Goal: Task Accomplishment & Management: Complete application form

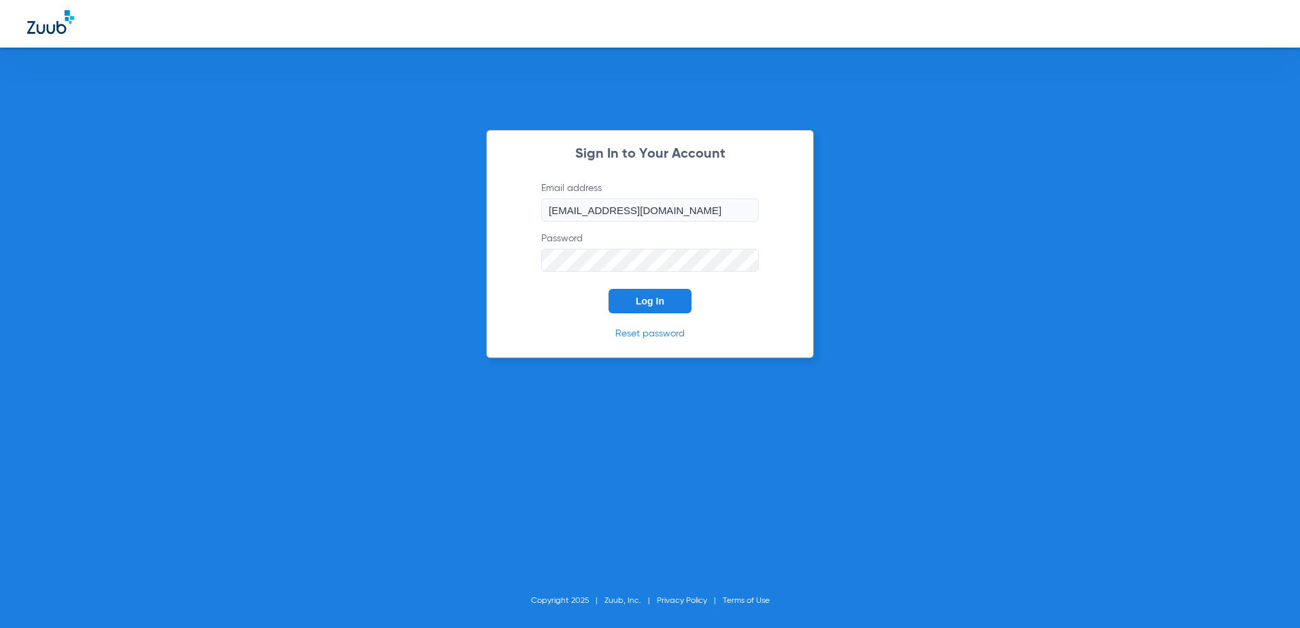
click at [631, 300] on button "Log In" at bounding box center [649, 301] width 83 height 24
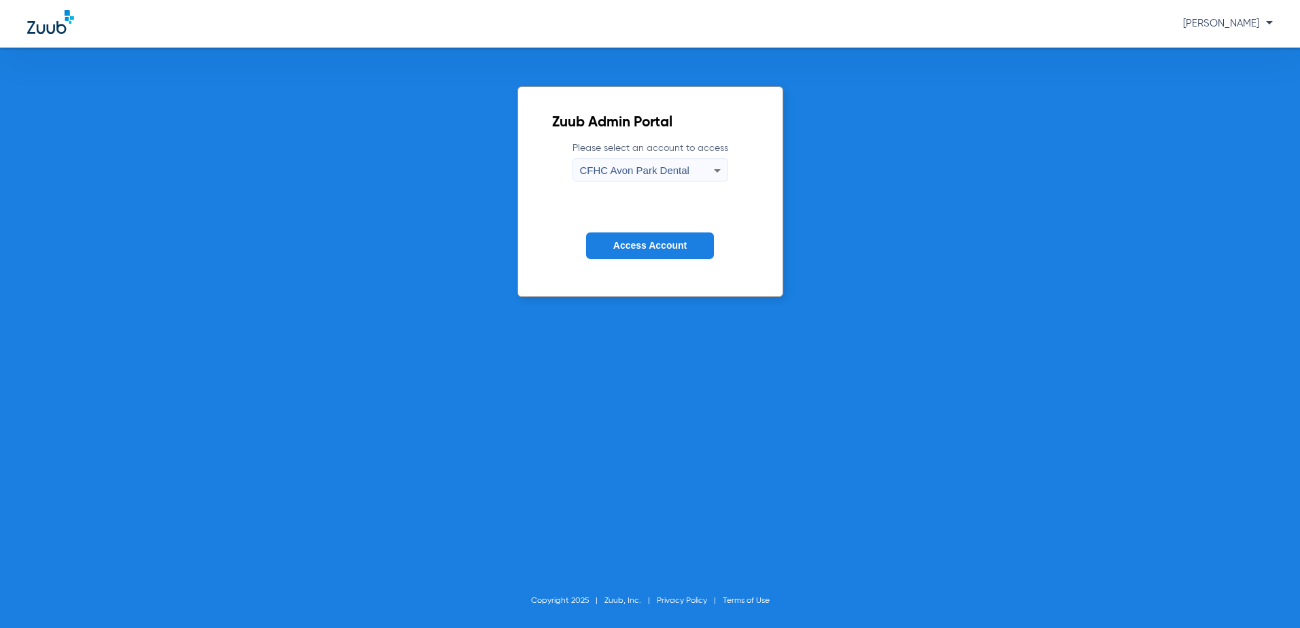
click at [646, 180] on div "CFHC Avon Park Dental" at bounding box center [647, 170] width 134 height 23
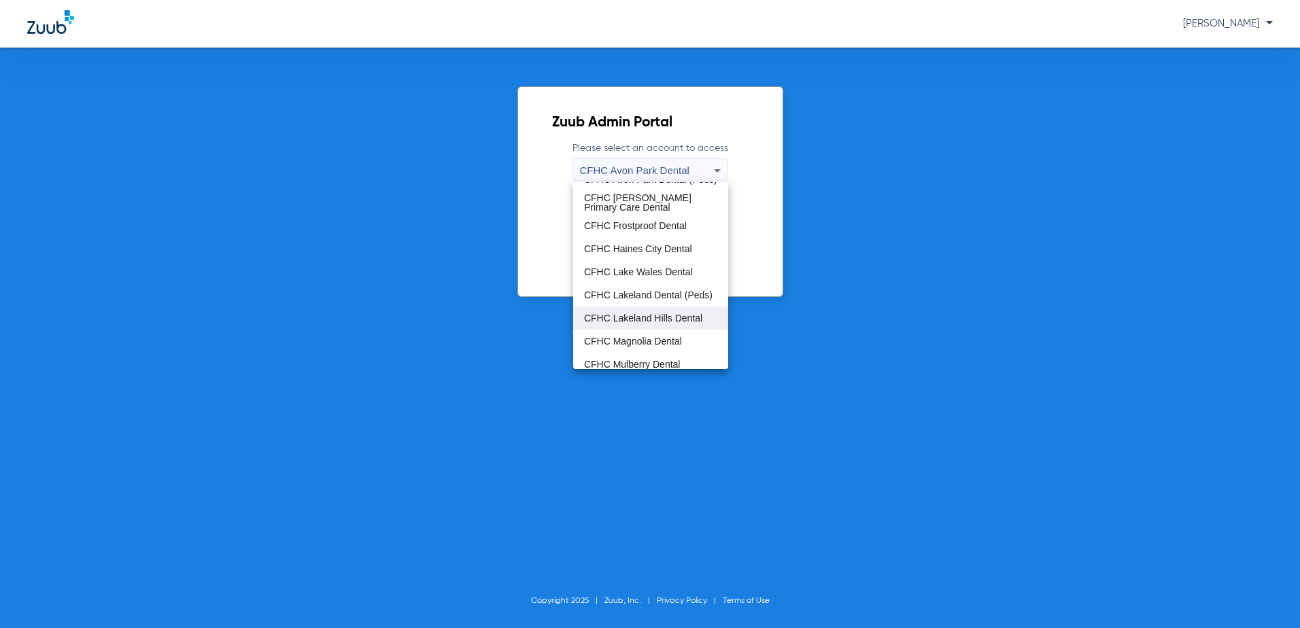
scroll to position [68, 0]
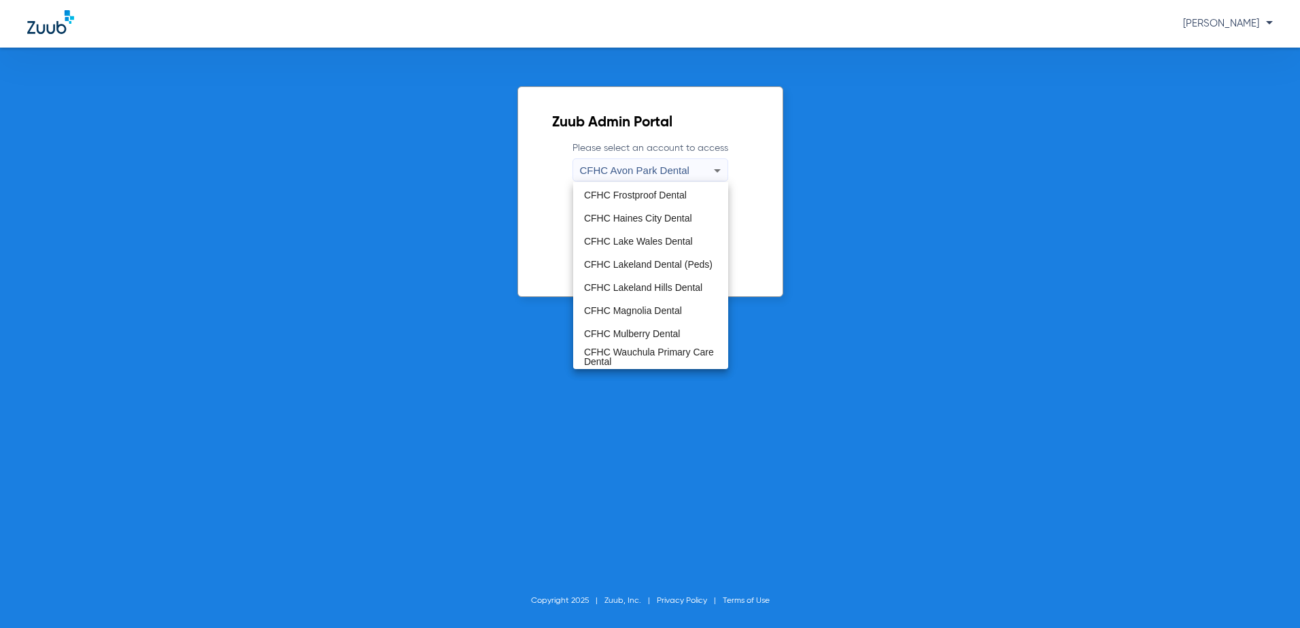
drag, startPoint x: 649, startPoint y: 358, endPoint x: 644, endPoint y: 294, distance: 63.4
click at [649, 354] on span "CFHC Wauchula Primary Care Dental" at bounding box center [650, 356] width 133 height 19
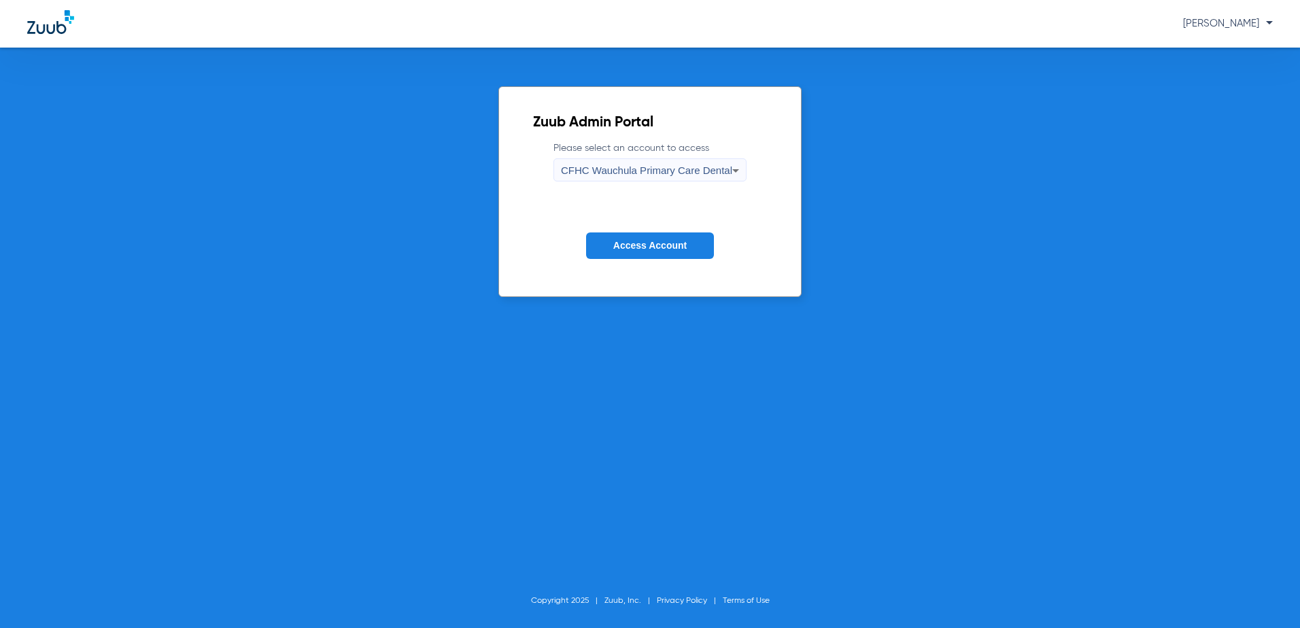
click at [646, 236] on button "Access Account" at bounding box center [650, 245] width 128 height 27
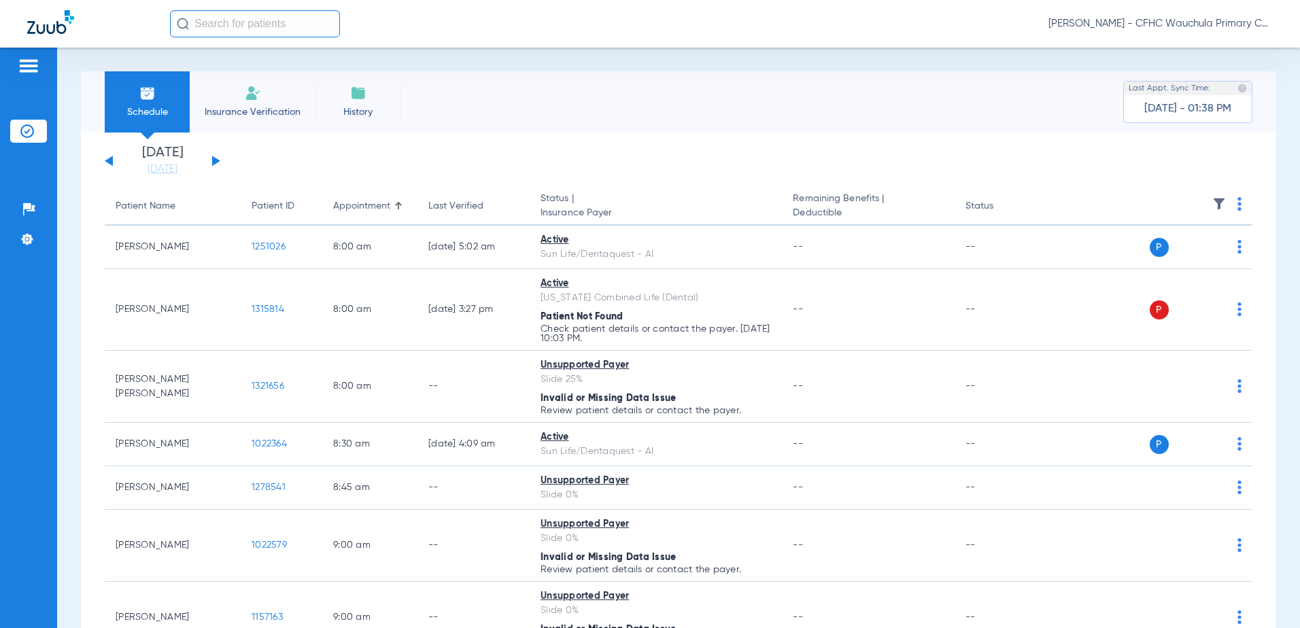
click at [216, 162] on button at bounding box center [216, 161] width 8 height 10
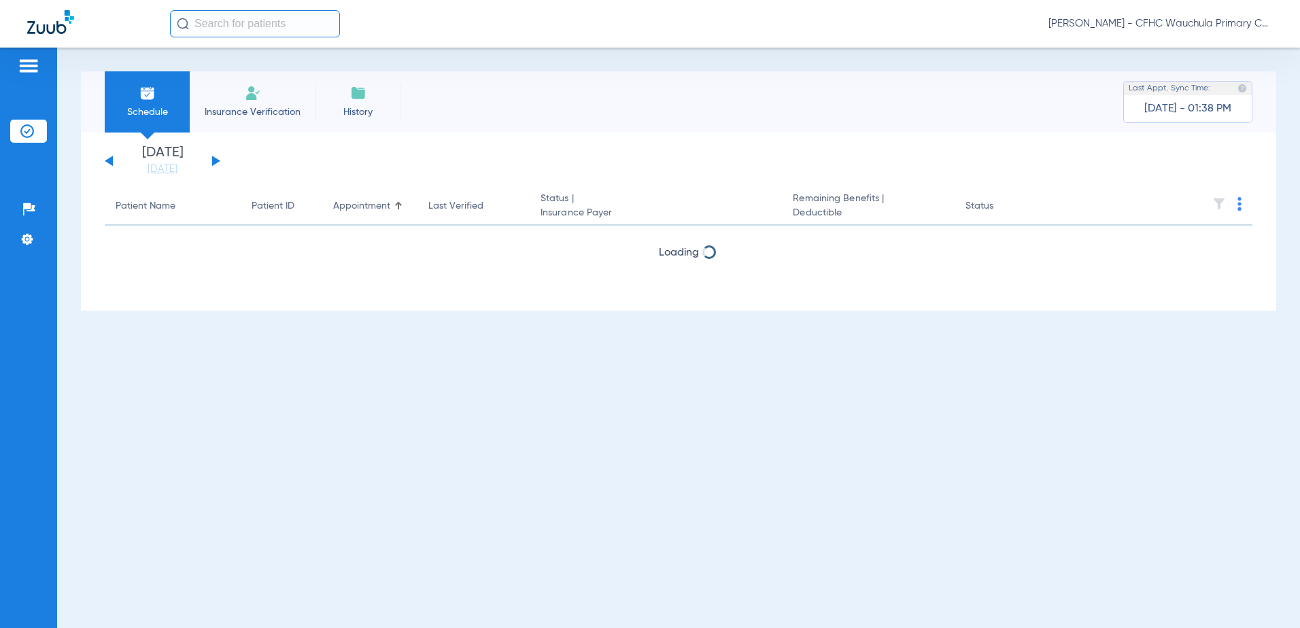
click at [216, 162] on button at bounding box center [216, 161] width 8 height 10
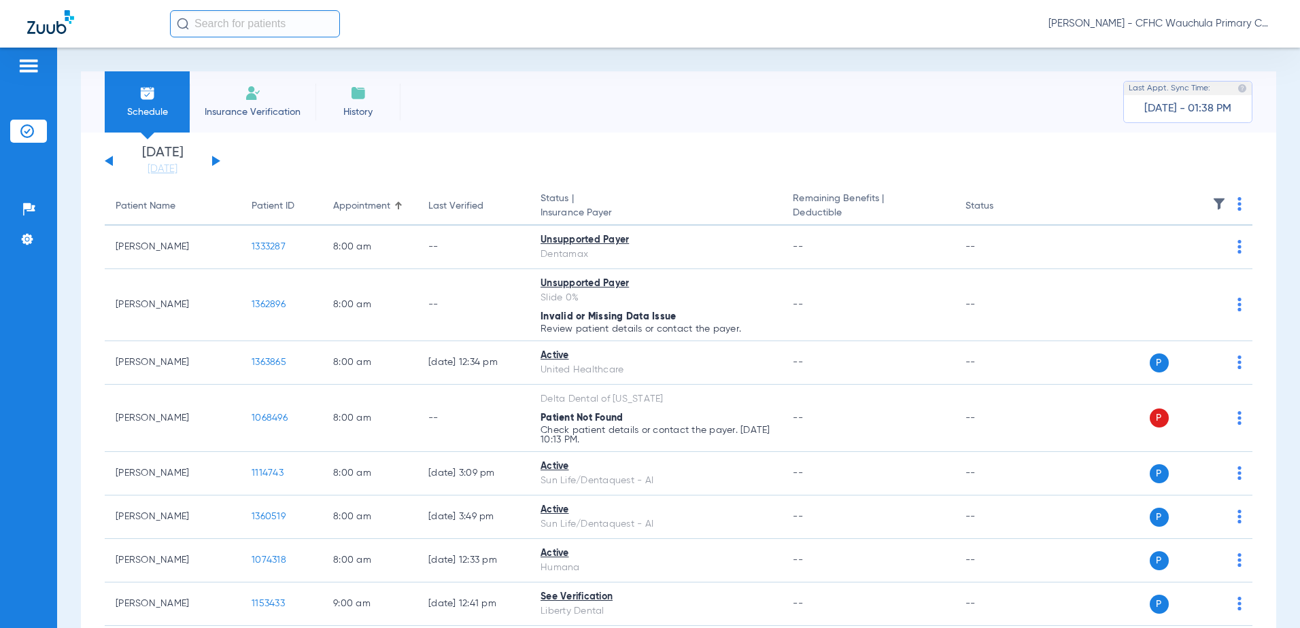
click at [214, 161] on button at bounding box center [216, 161] width 8 height 10
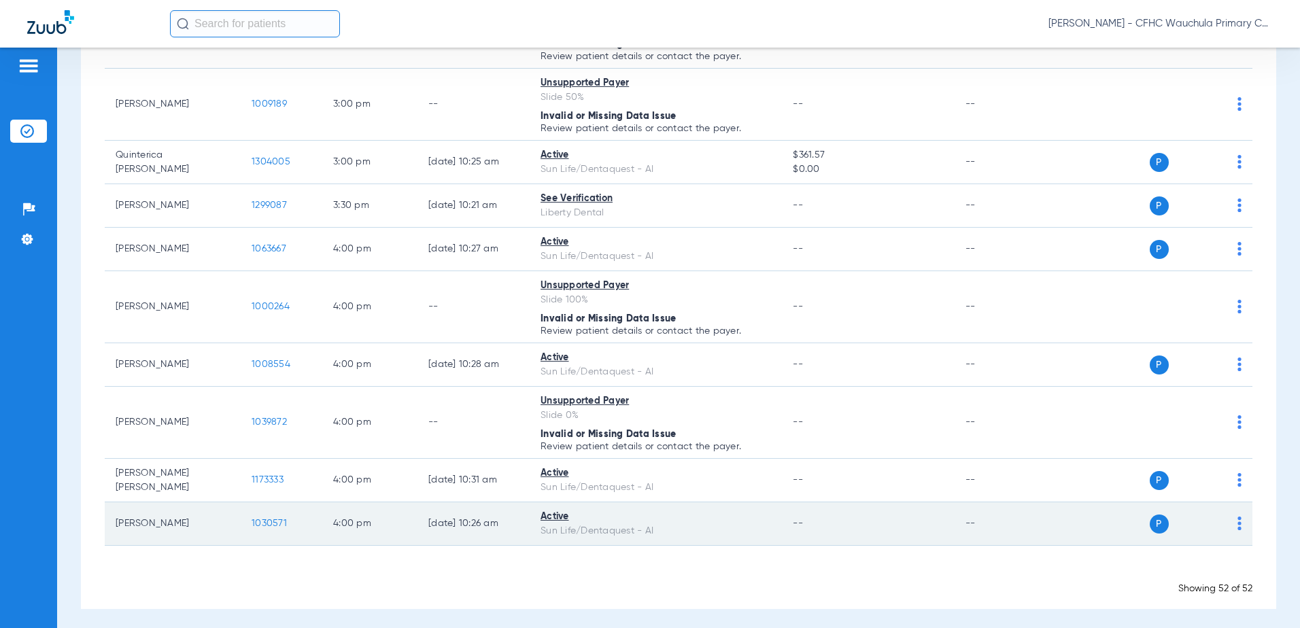
scroll to position [2461, 0]
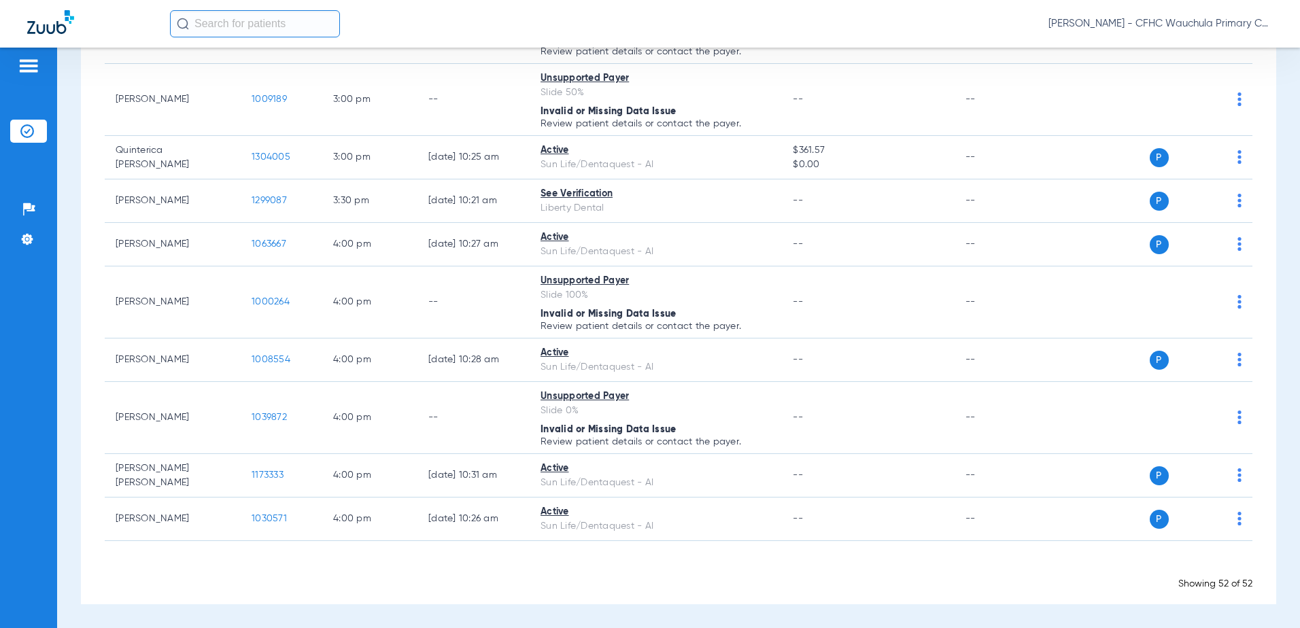
click at [207, 33] on input "text" at bounding box center [255, 23] width 170 height 27
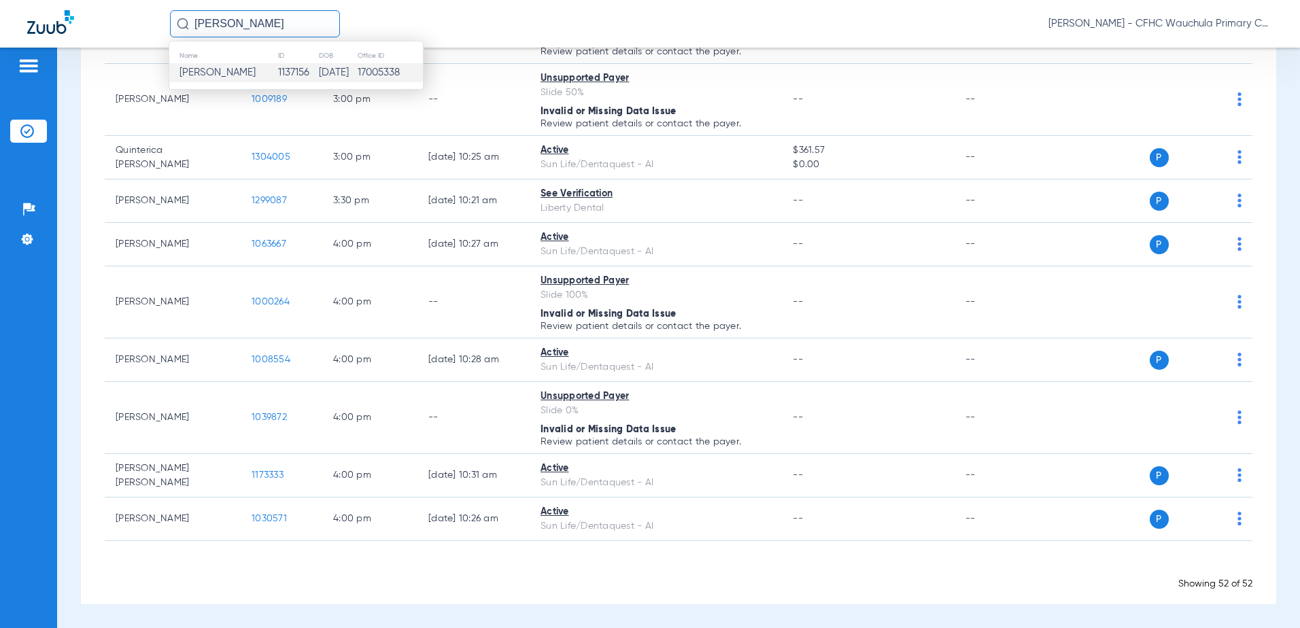
type input "[PERSON_NAME]"
click at [277, 75] on td "1137156" at bounding box center [297, 72] width 41 height 19
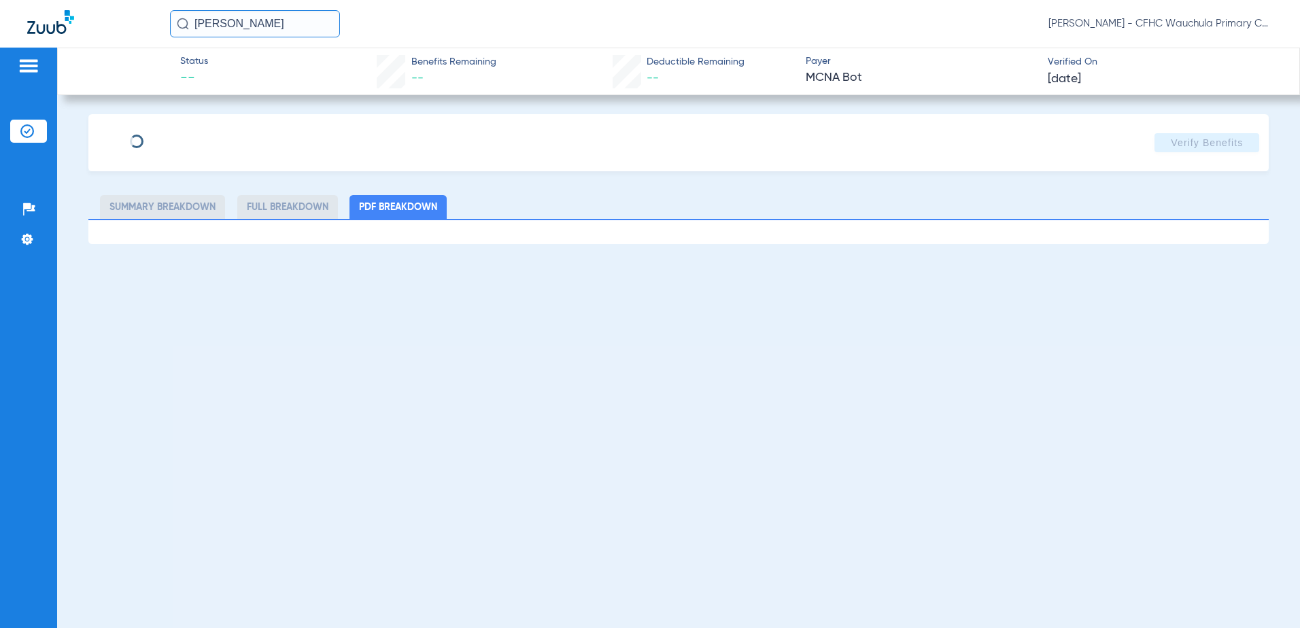
type input "[PERSON_NAME]"
type input "[DATE]"
type input "28120455"
type input "99999"
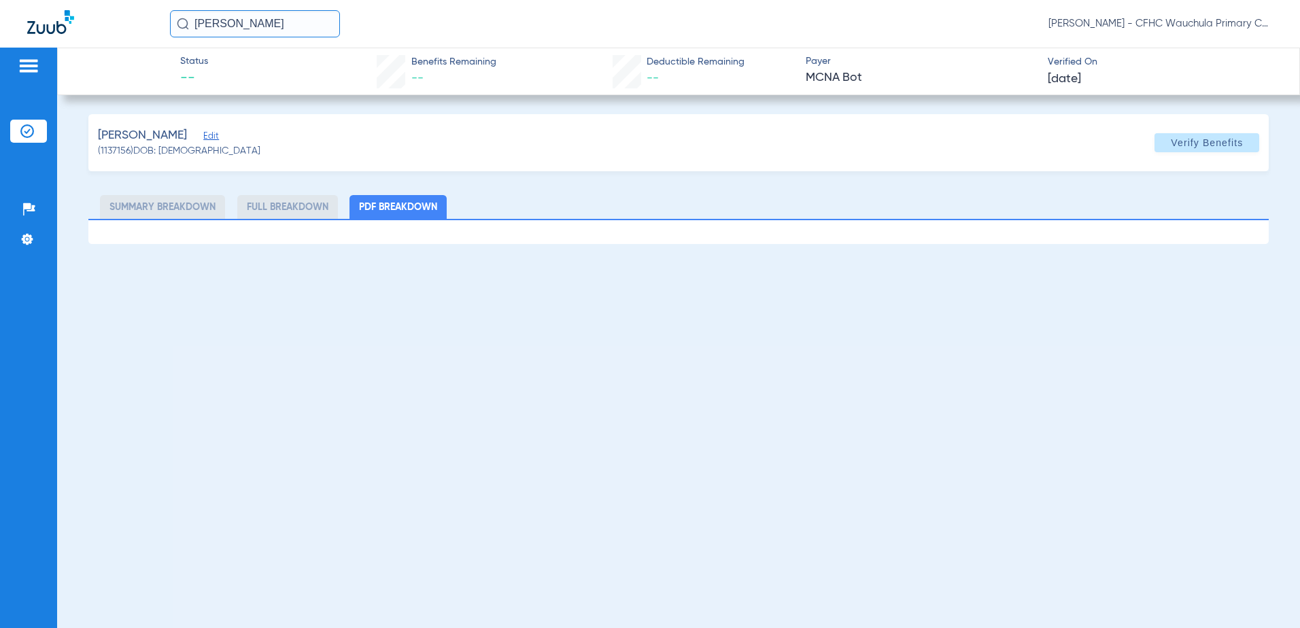
click at [204, 140] on span "Edit" at bounding box center [209, 137] width 12 height 13
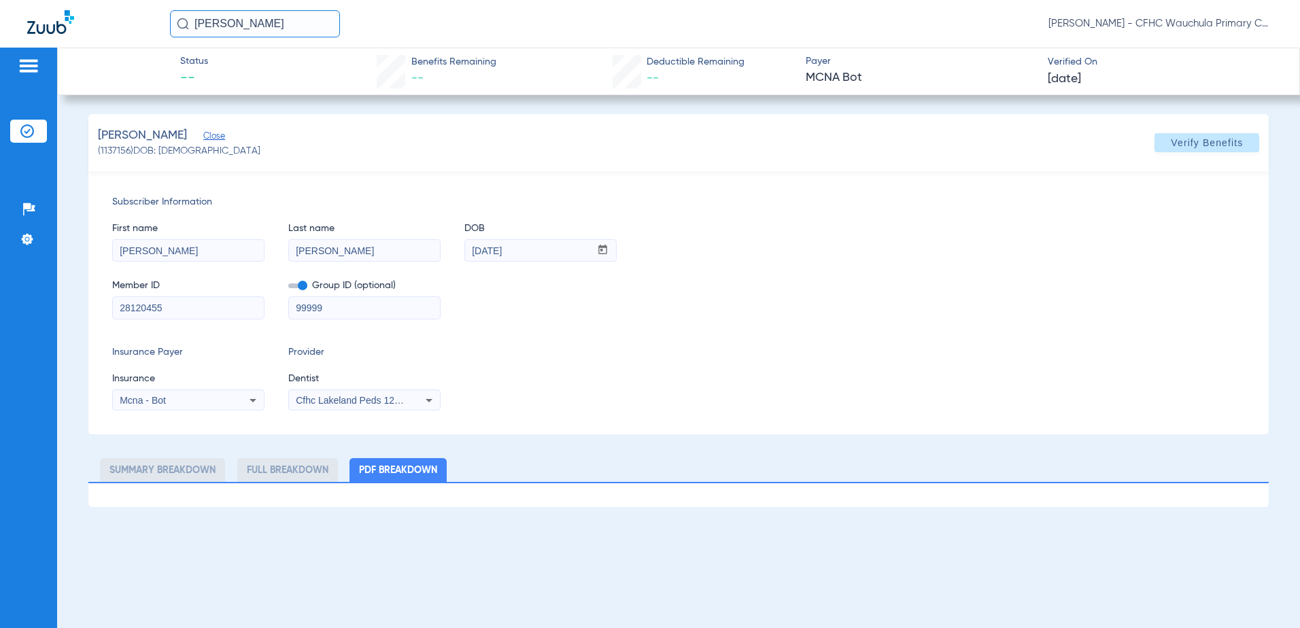
click at [296, 290] on label at bounding box center [297, 286] width 19 height 14
click at [288, 288] on input "checkbox" at bounding box center [288, 288] width 0 height 0
click at [311, 396] on span "Cfhc Lakeland Peds 1205336690" at bounding box center [366, 400] width 141 height 11
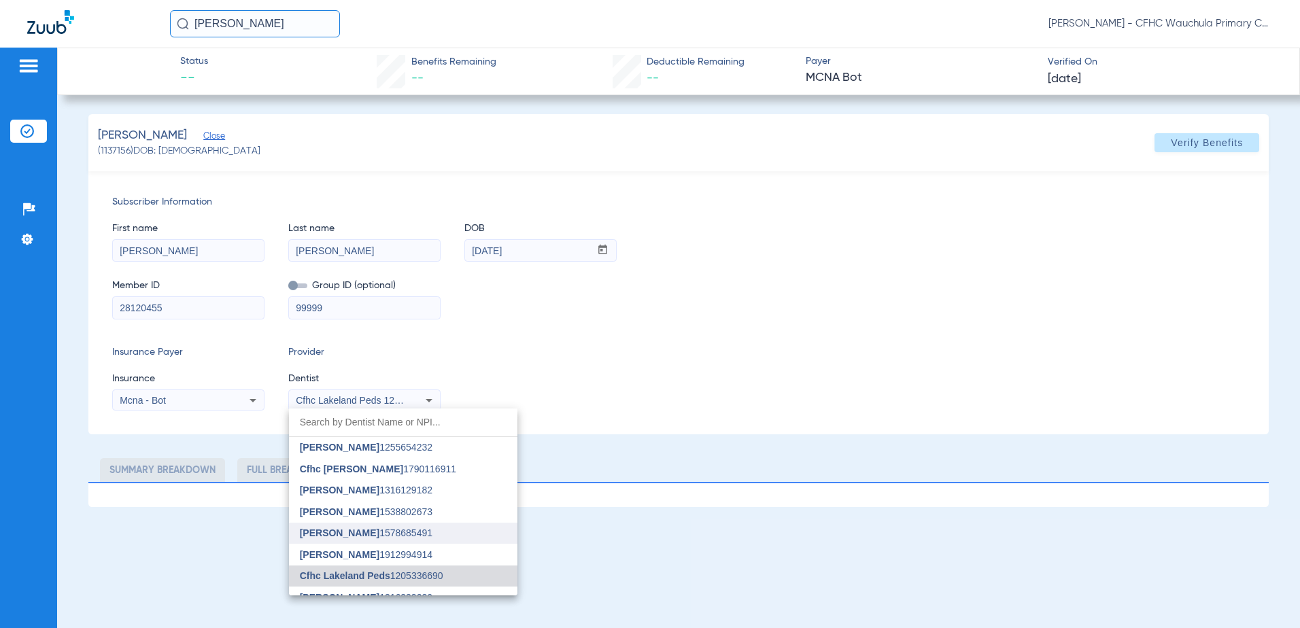
click at [389, 530] on span "[PERSON_NAME] 1578685491" at bounding box center [366, 533] width 133 height 10
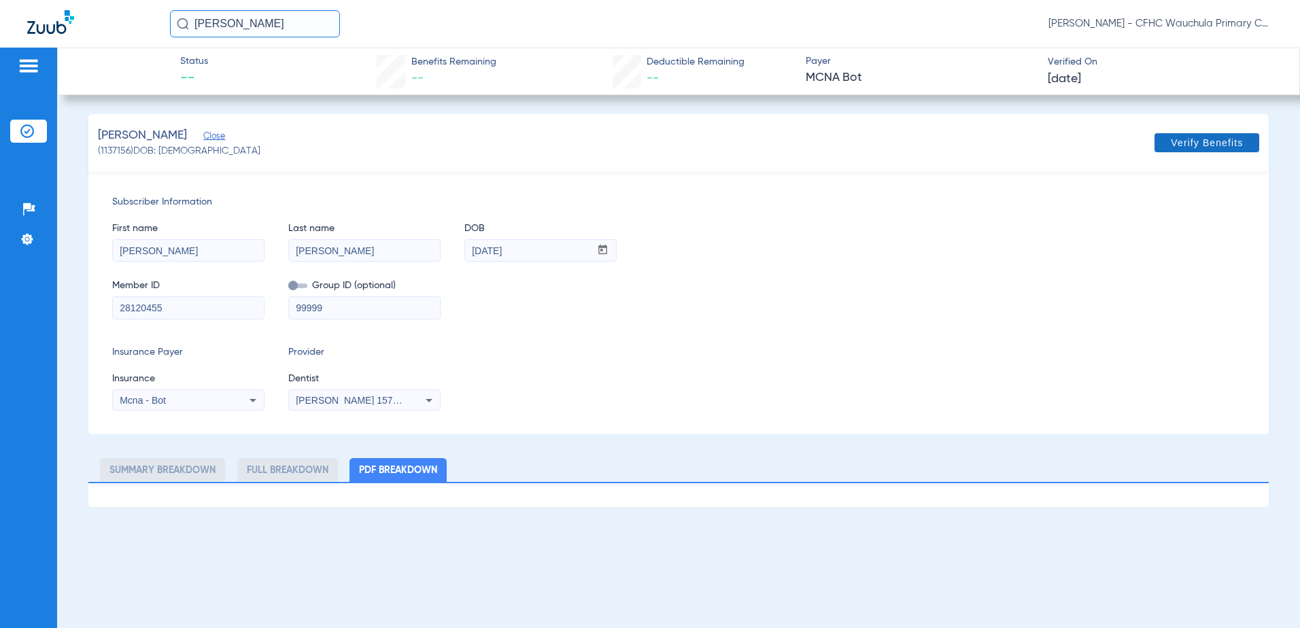
click at [1180, 143] on span "Verify Benefits" at bounding box center [1207, 142] width 72 height 11
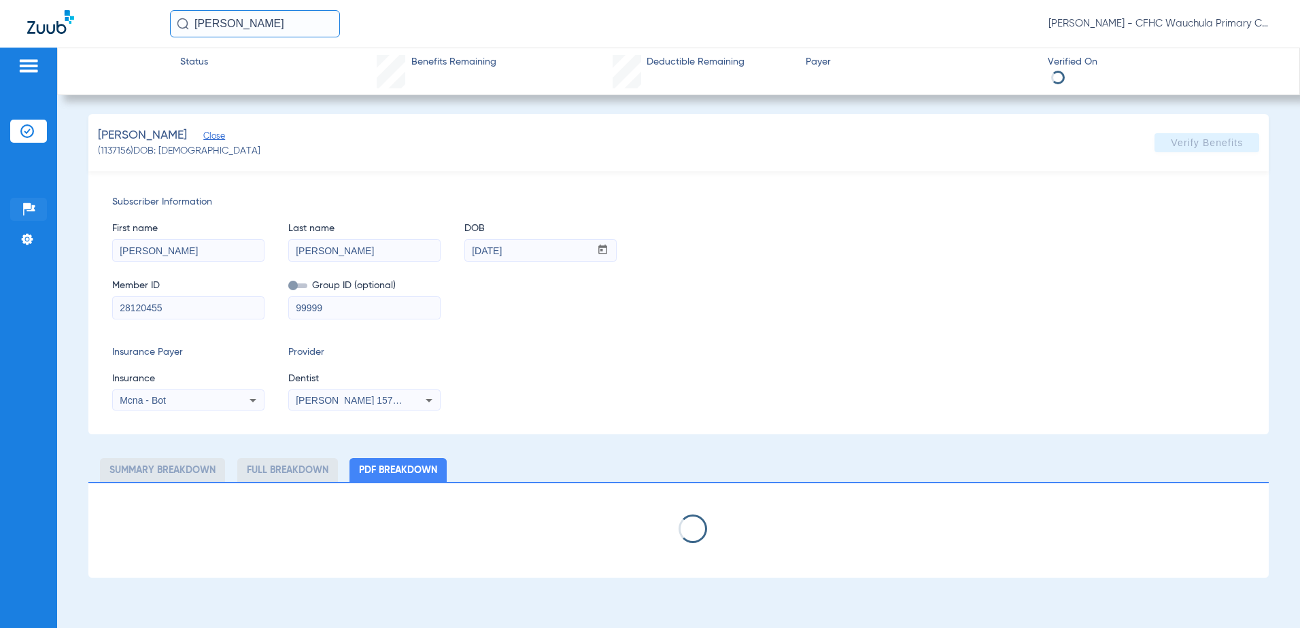
select select "page-width"
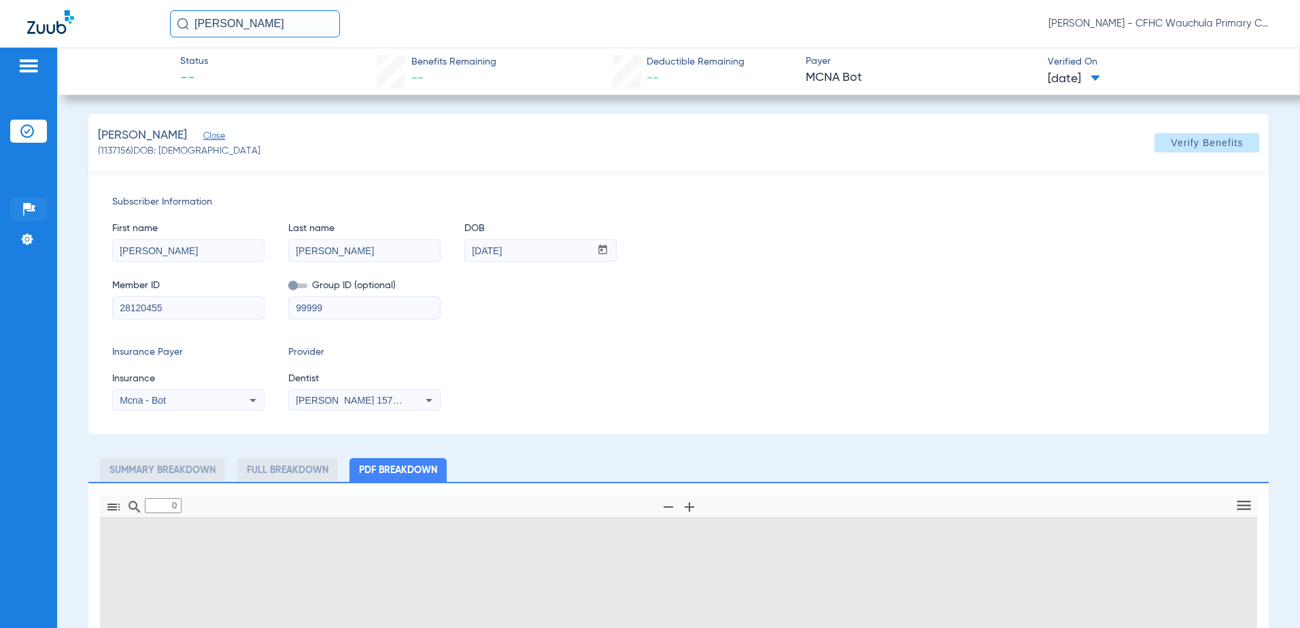
type input "1"
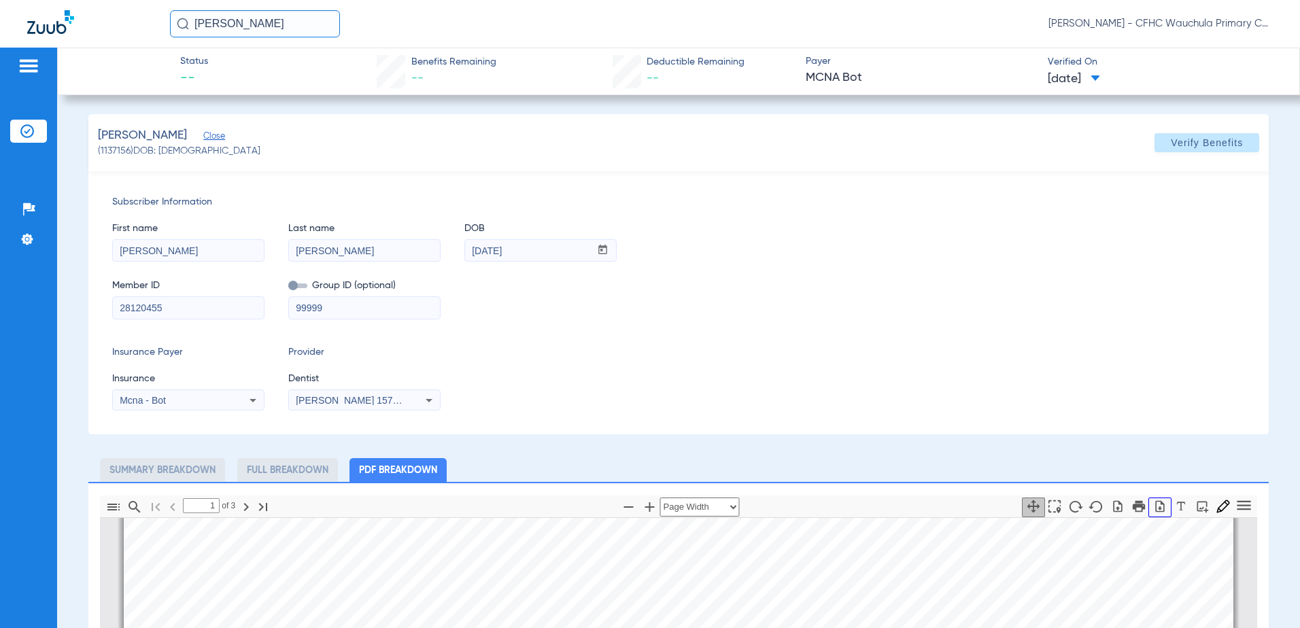
click at [1148, 507] on button "button" at bounding box center [1159, 508] width 23 height 20
click at [301, 24] on input "[PERSON_NAME]" at bounding box center [255, 23] width 170 height 27
type input "[PERSON_NAME]"
click at [226, 72] on strong "[PERSON_NAME]" at bounding box center [218, 72] width 78 height 10
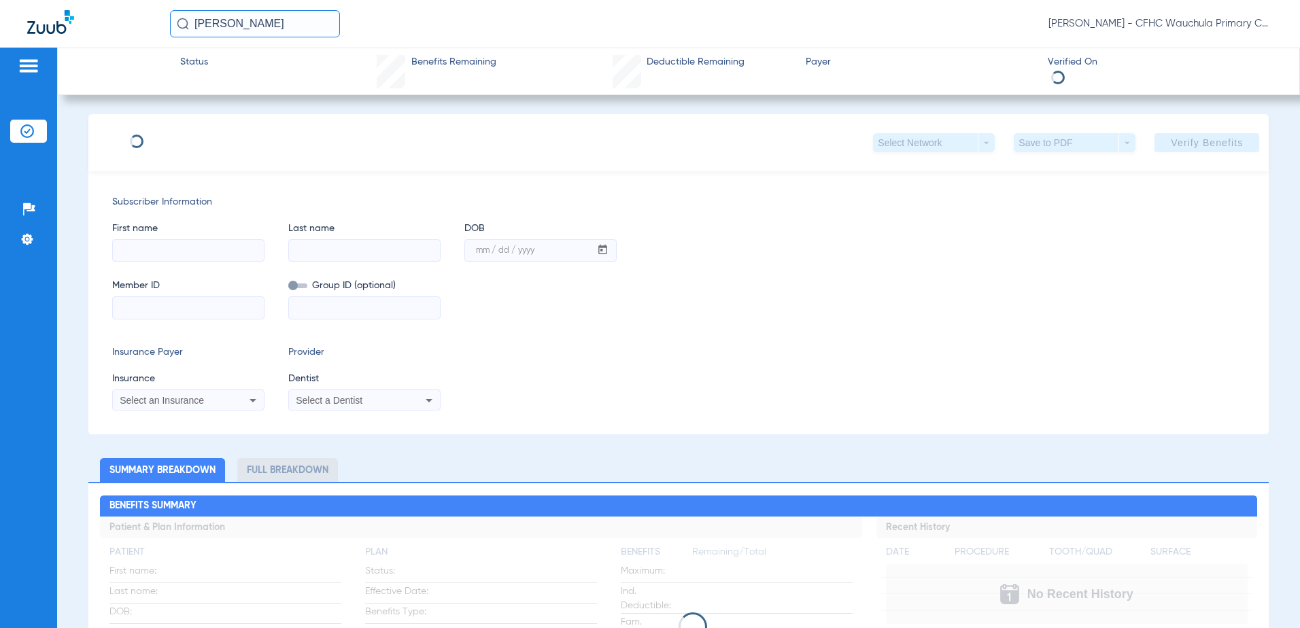
type input "[PERSON_NAME]"
type input "POTTER"
type input "[DATE]"
type input "H43518425"
type input "X2280"
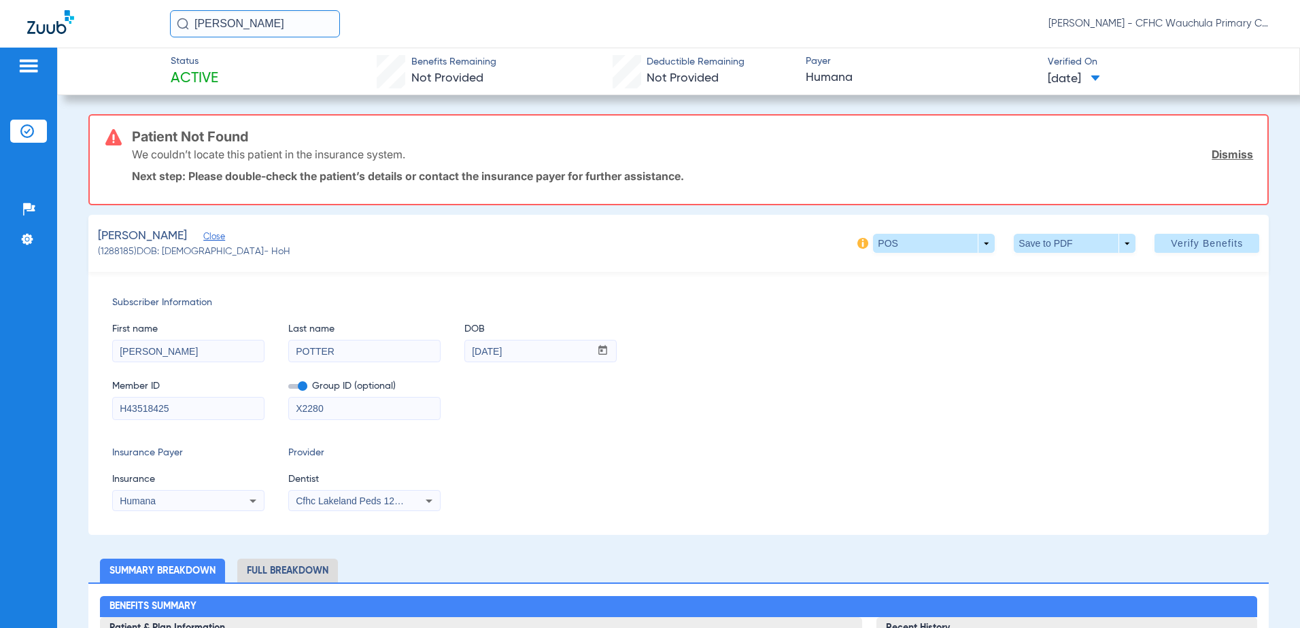
click at [184, 397] on div "H43518425" at bounding box center [188, 408] width 152 height 23
drag, startPoint x: 215, startPoint y: 407, endPoint x: -96, endPoint y: 412, distance: 310.7
click at [0, 412] on html "[PERSON_NAME] [PERSON_NAME] - CFHC Wauchula Primary Care Dental Patients Insura…" at bounding box center [650, 314] width 1300 height 628
type input "120855338"
click at [299, 384] on span at bounding box center [297, 386] width 19 height 5
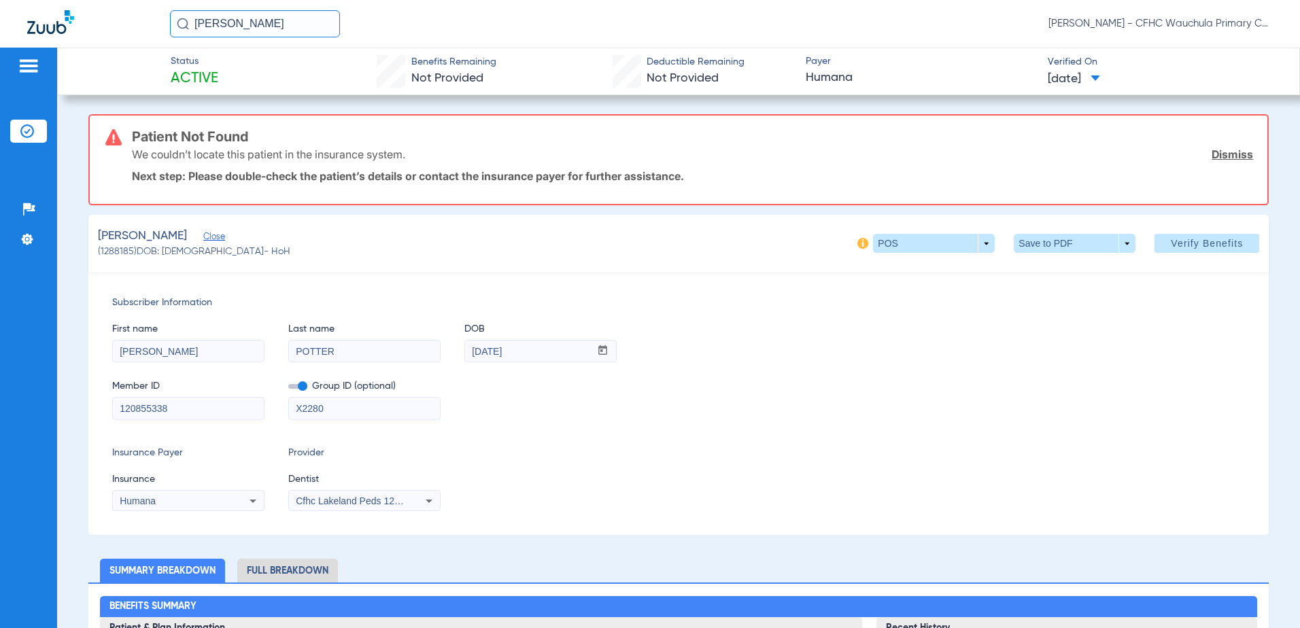
click at [288, 389] on input "checkbox" at bounding box center [288, 389] width 0 height 0
click at [334, 505] on span "Cfhc Lakeland Peds 1205336690" at bounding box center [366, 501] width 141 height 11
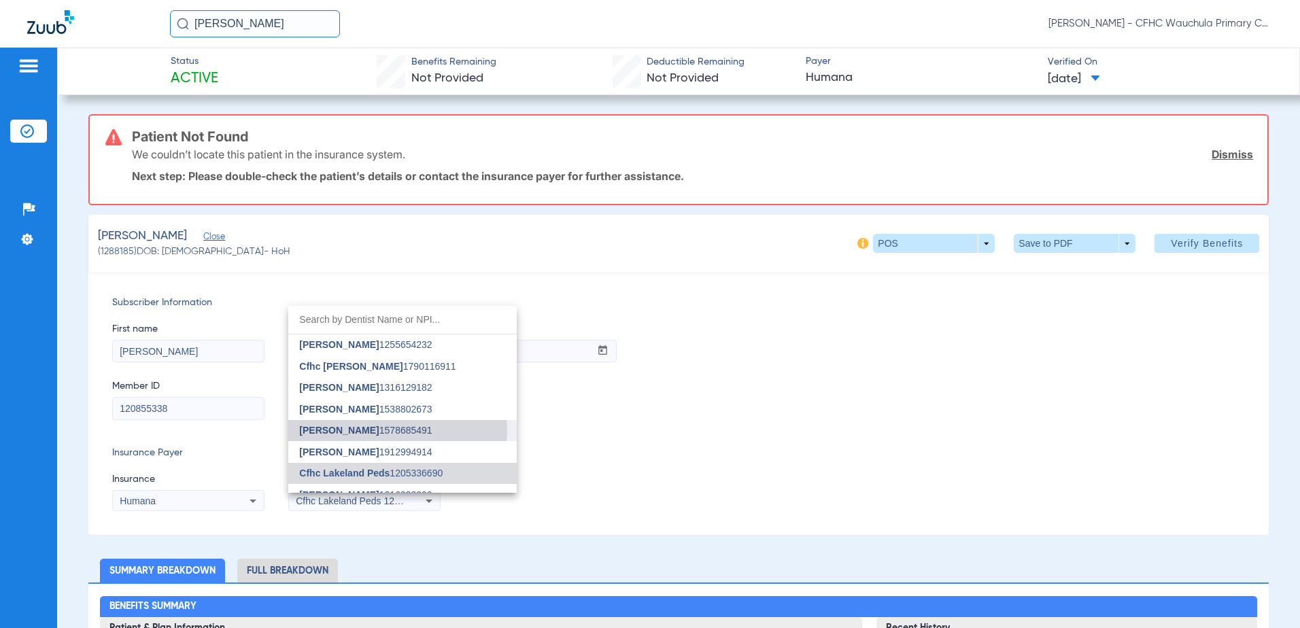
click at [353, 432] on span "[PERSON_NAME]" at bounding box center [339, 430] width 80 height 11
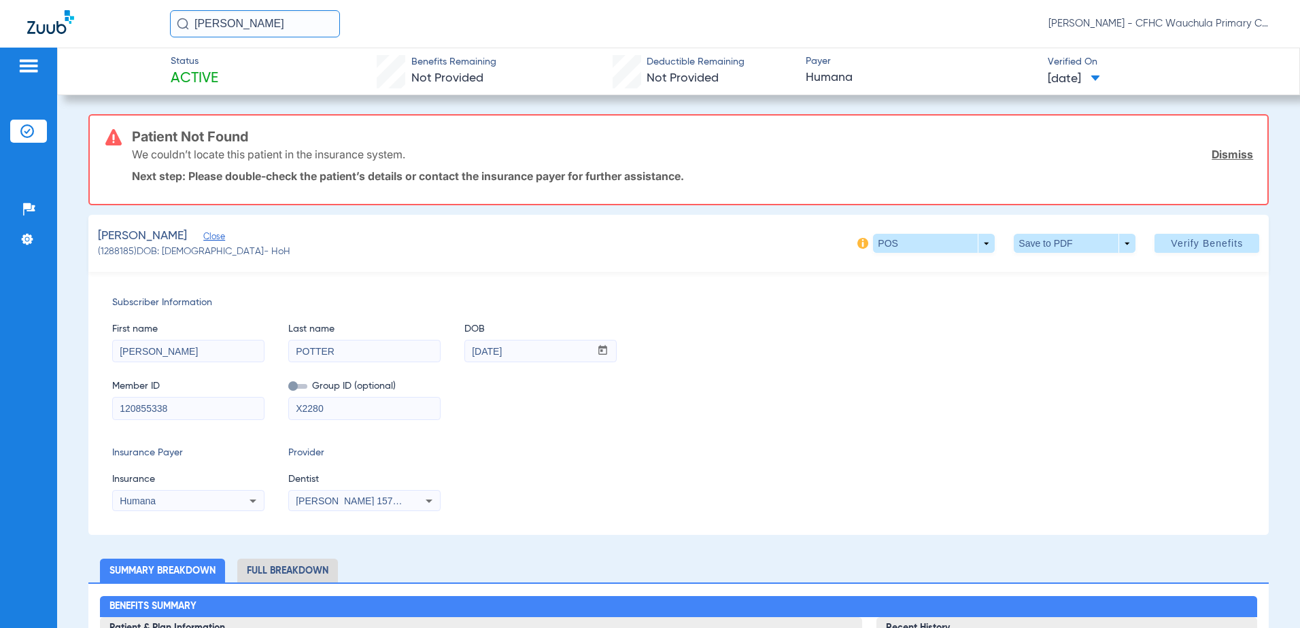
click at [394, 496] on span "[PERSON_NAME] 1578685491" at bounding box center [363, 501] width 134 height 11
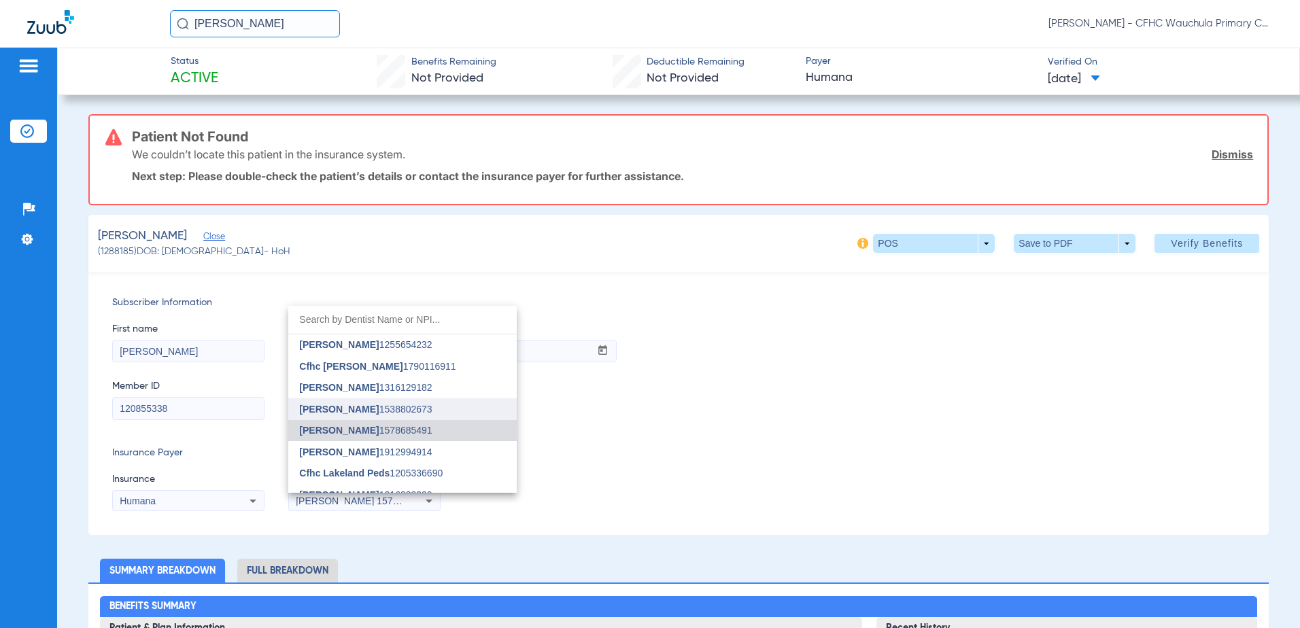
click at [385, 417] on mat-option "[PERSON_NAME] 1538802673" at bounding box center [402, 409] width 228 height 22
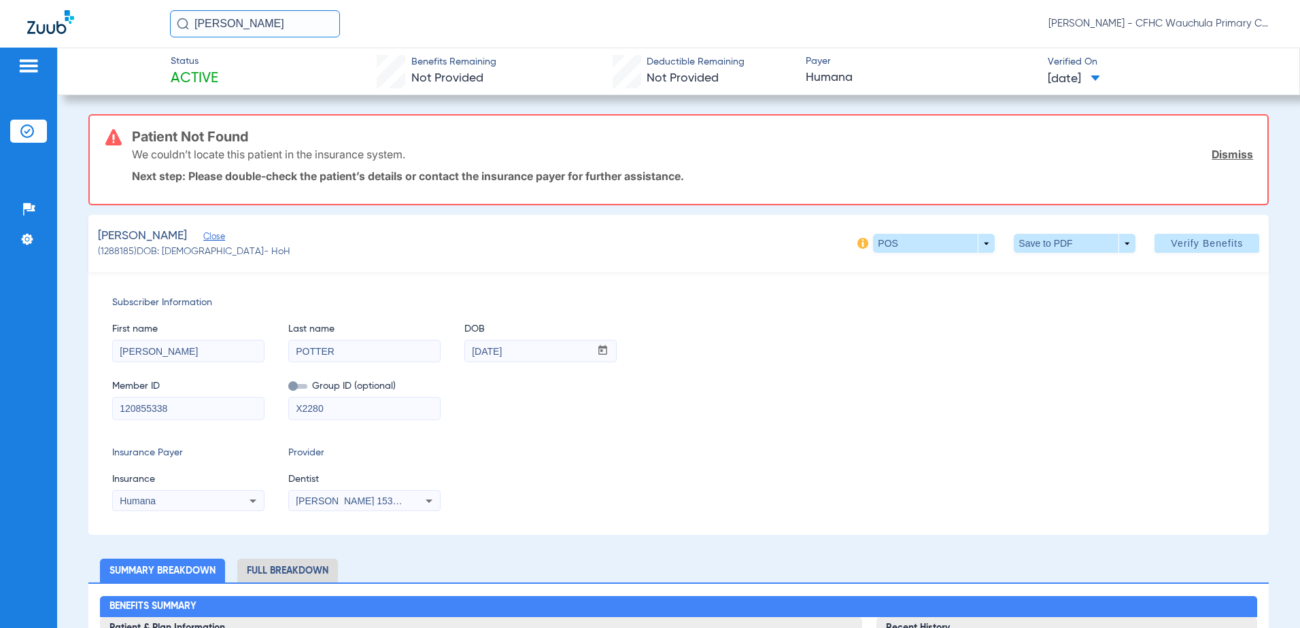
click at [170, 497] on div "Humana" at bounding box center [174, 501] width 109 height 10
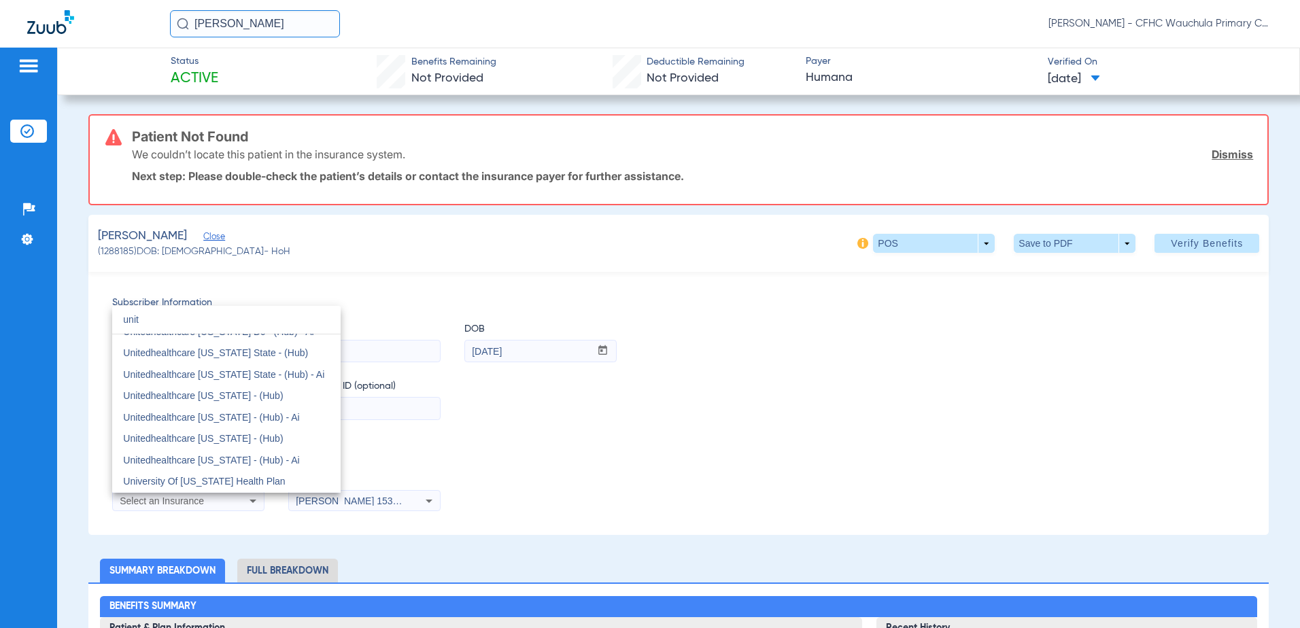
scroll to position [29, 0]
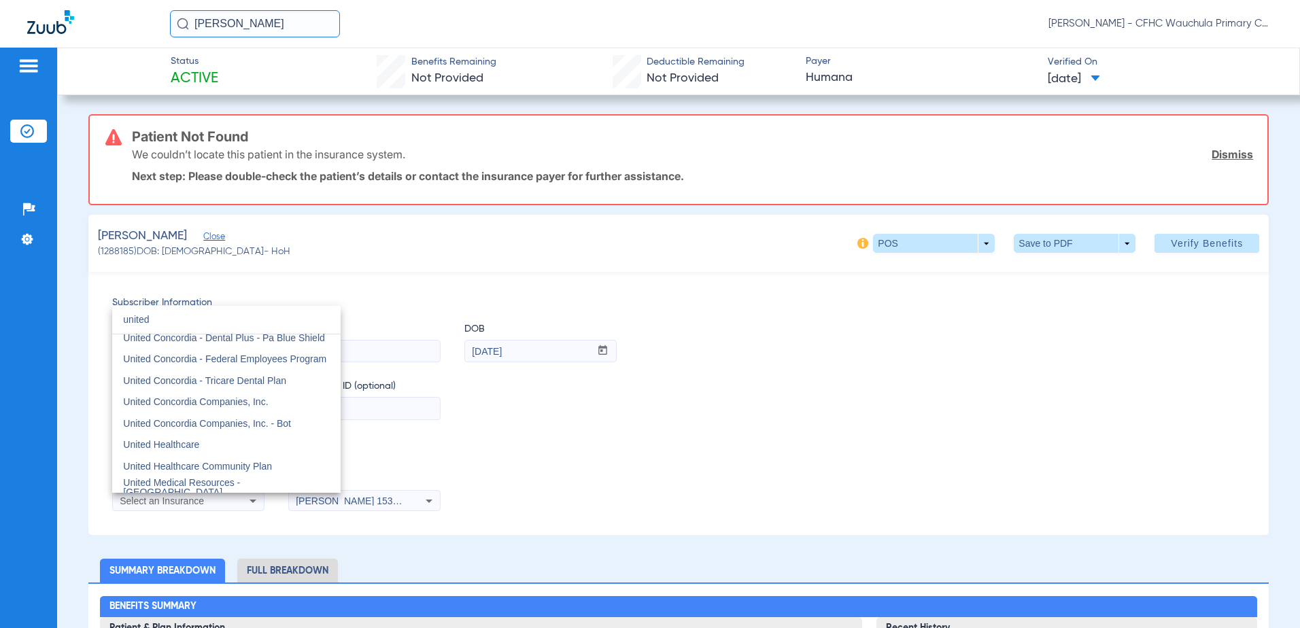
type input "united"
